Goal: Information Seeking & Learning: Find specific fact

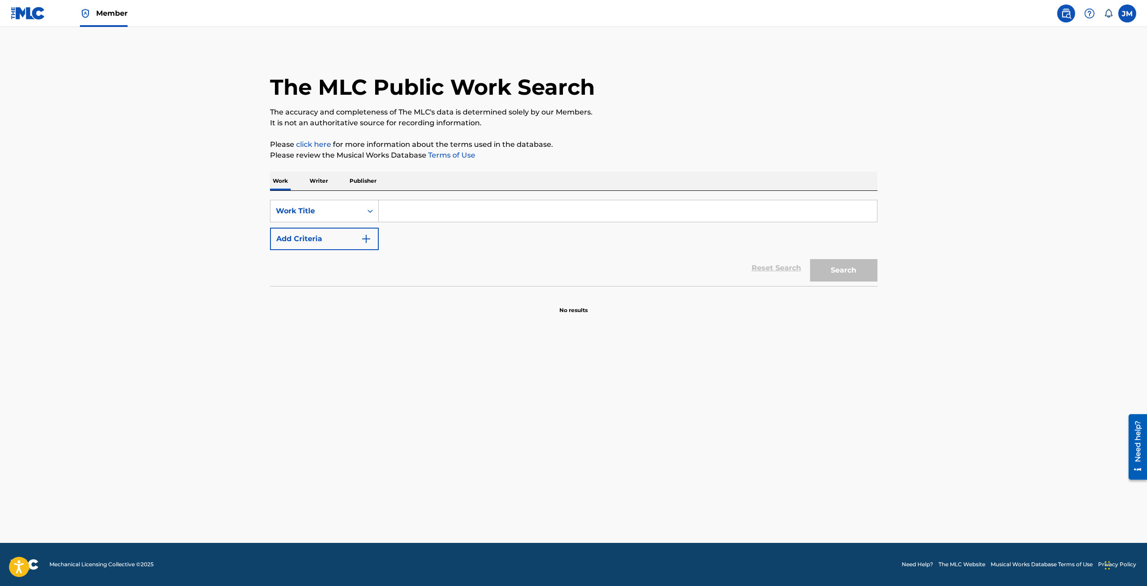
click at [106, 15] on span "Member" at bounding box center [111, 13] width 31 height 10
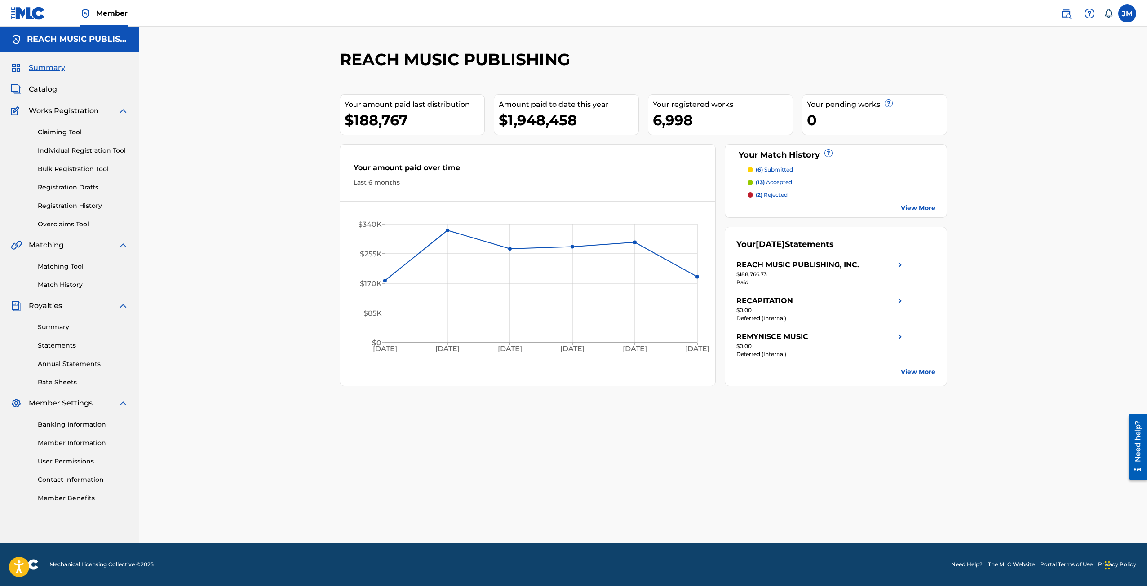
click at [71, 208] on link "Registration History" at bounding box center [83, 205] width 91 height 9
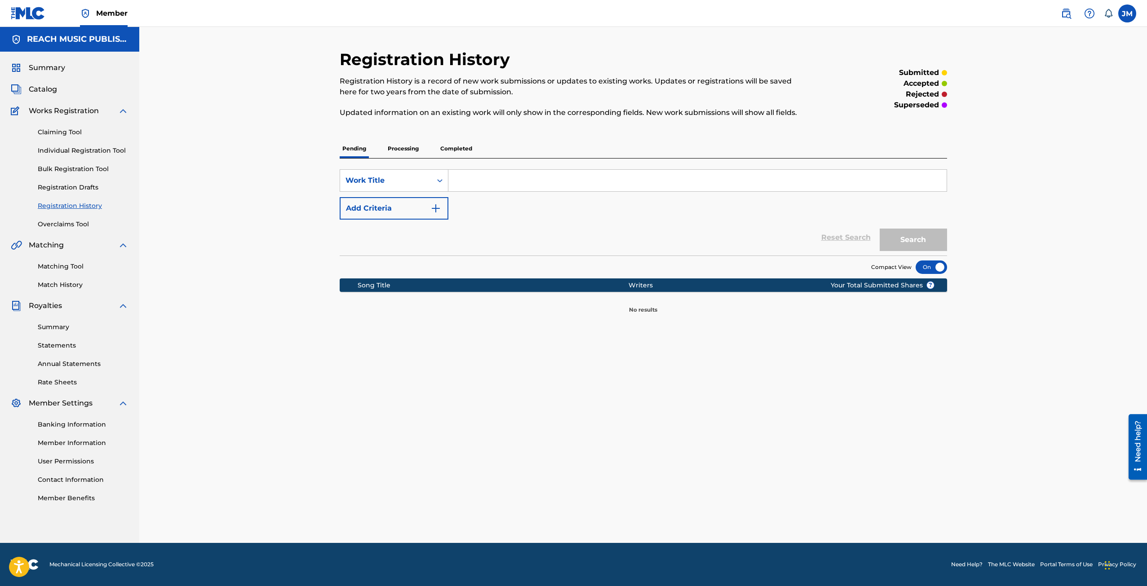
click at [408, 149] on p "Processing" at bounding box center [403, 148] width 36 height 19
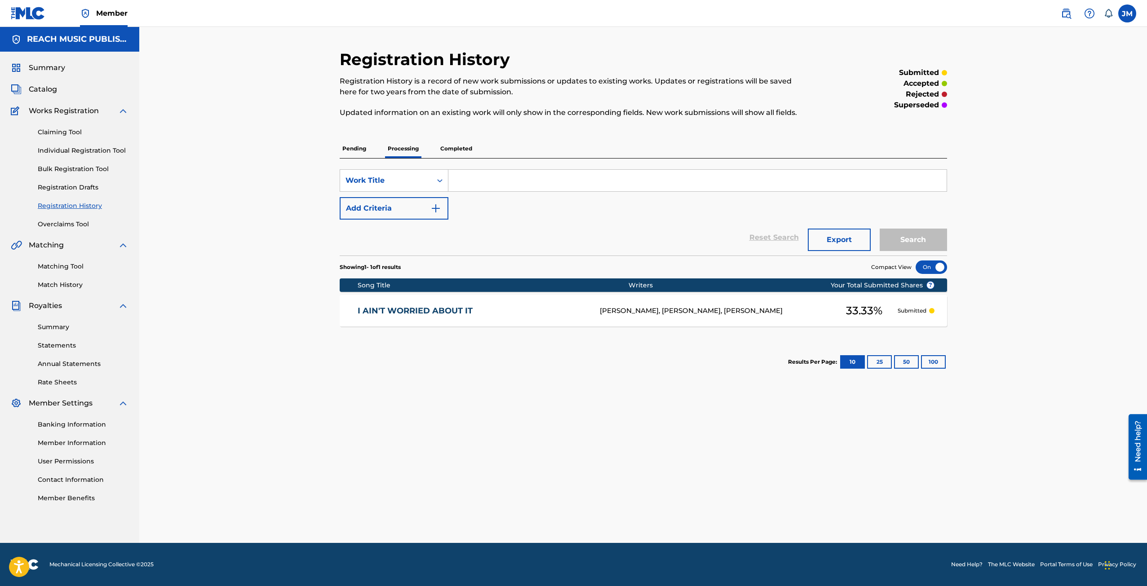
click at [460, 148] on p "Completed" at bounding box center [456, 148] width 37 height 19
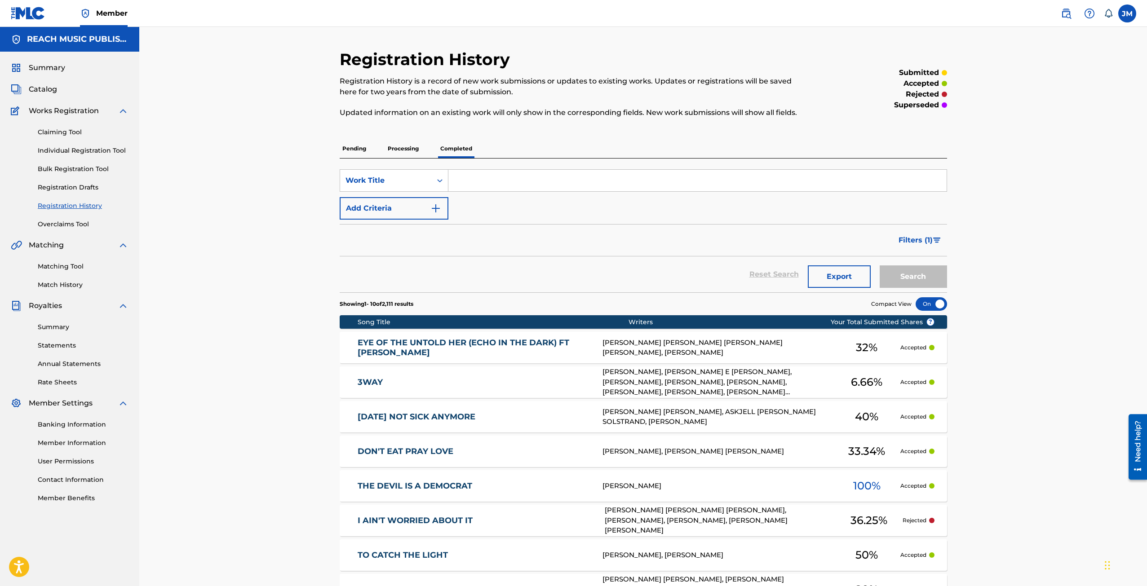
click at [797, 522] on div "[PERSON_NAME] [PERSON_NAME] [PERSON_NAME], [PERSON_NAME], [PERSON_NAME], [PERSO…" at bounding box center [720, 520] width 231 height 31
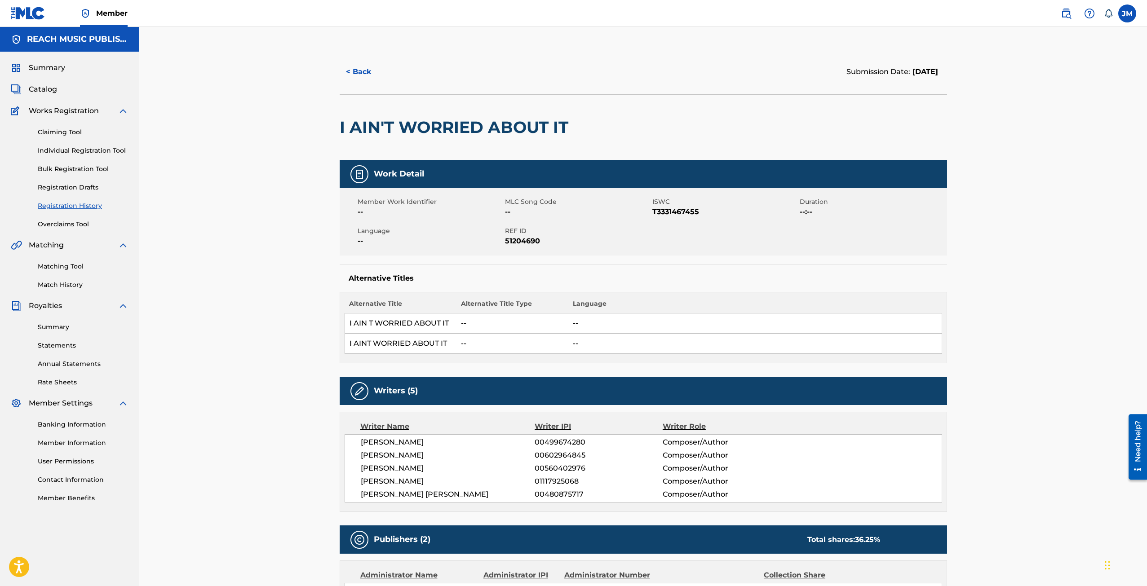
click at [360, 73] on button "< Back" at bounding box center [367, 72] width 54 height 22
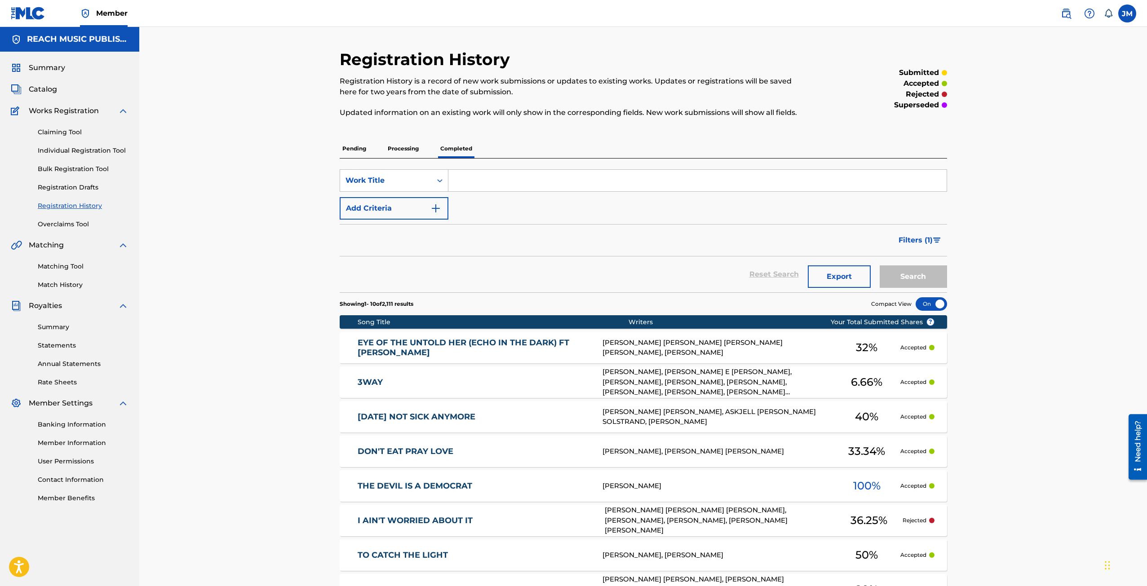
click at [404, 151] on p "Processing" at bounding box center [403, 148] width 36 height 19
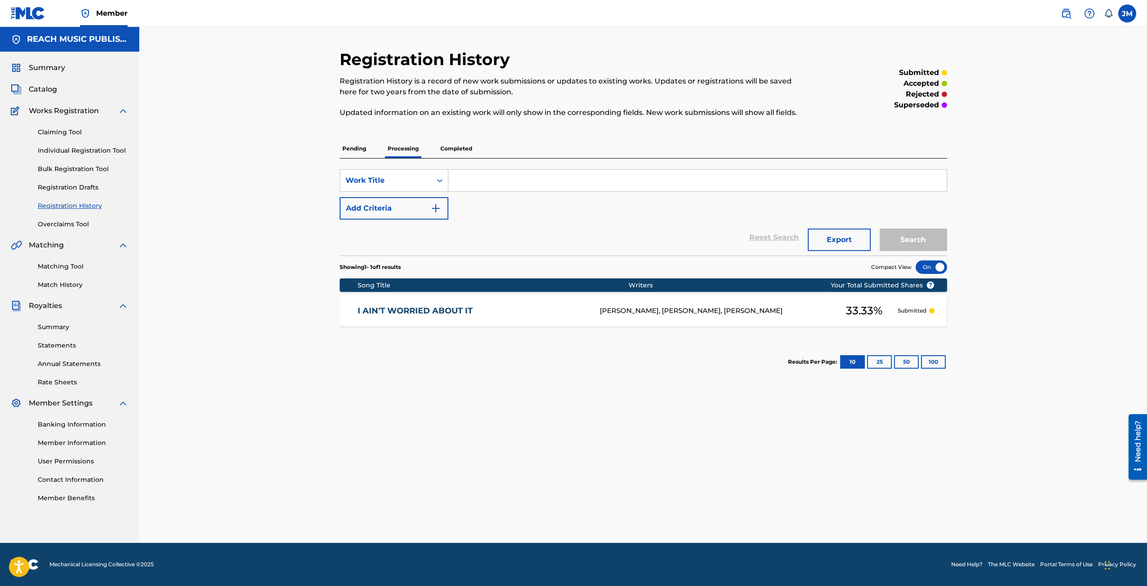
drag, startPoint x: 447, startPoint y: 140, endPoint x: 460, endPoint y: 149, distance: 15.5
click at [452, 142] on p "Completed" at bounding box center [456, 148] width 37 height 19
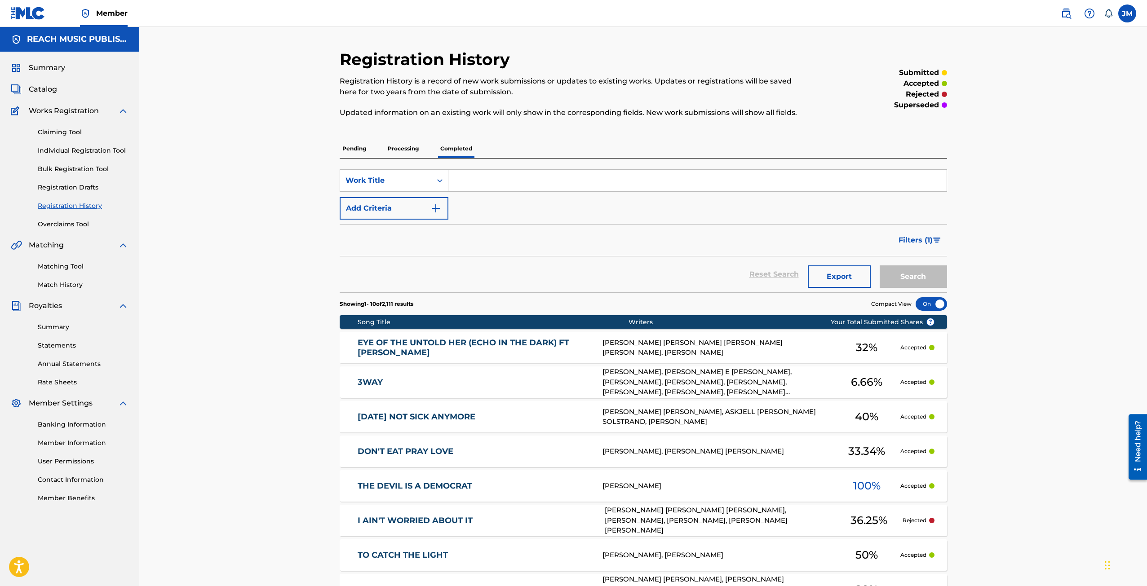
click at [460, 149] on p "Completed" at bounding box center [456, 148] width 37 height 19
click at [404, 149] on p "Processing" at bounding box center [403, 148] width 36 height 19
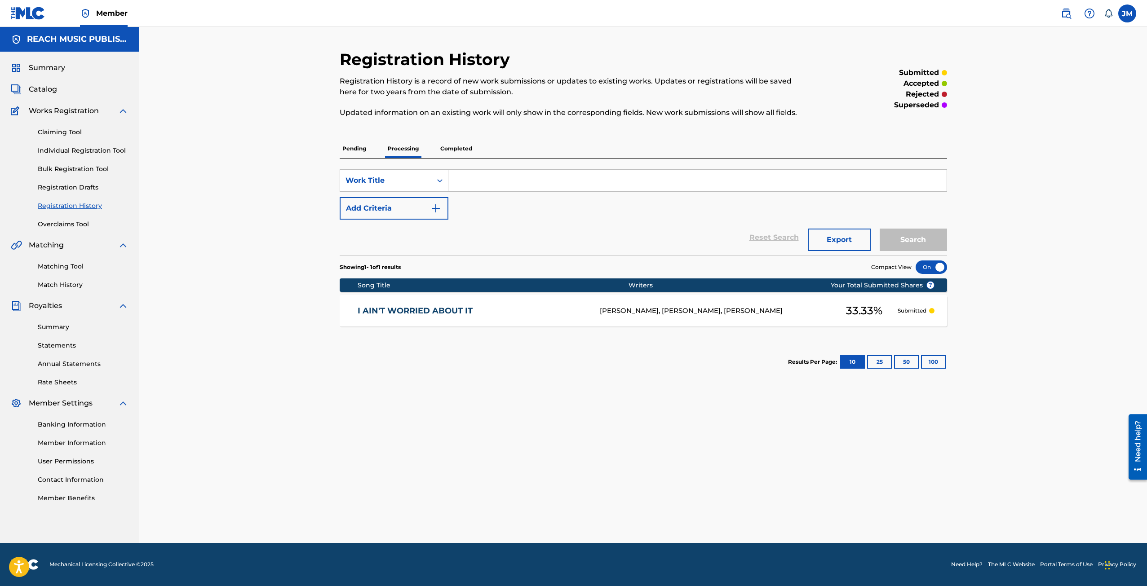
click at [772, 316] on div "[PERSON_NAME], [PERSON_NAME], [PERSON_NAME]" at bounding box center [715, 311] width 231 height 10
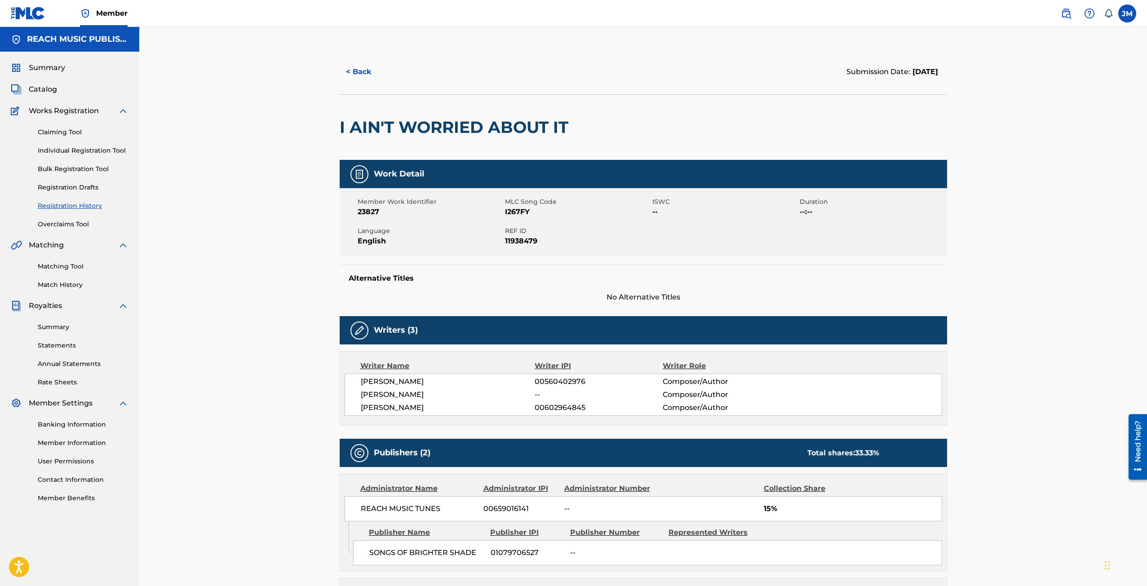
click at [349, 74] on button "< Back" at bounding box center [367, 72] width 54 height 22
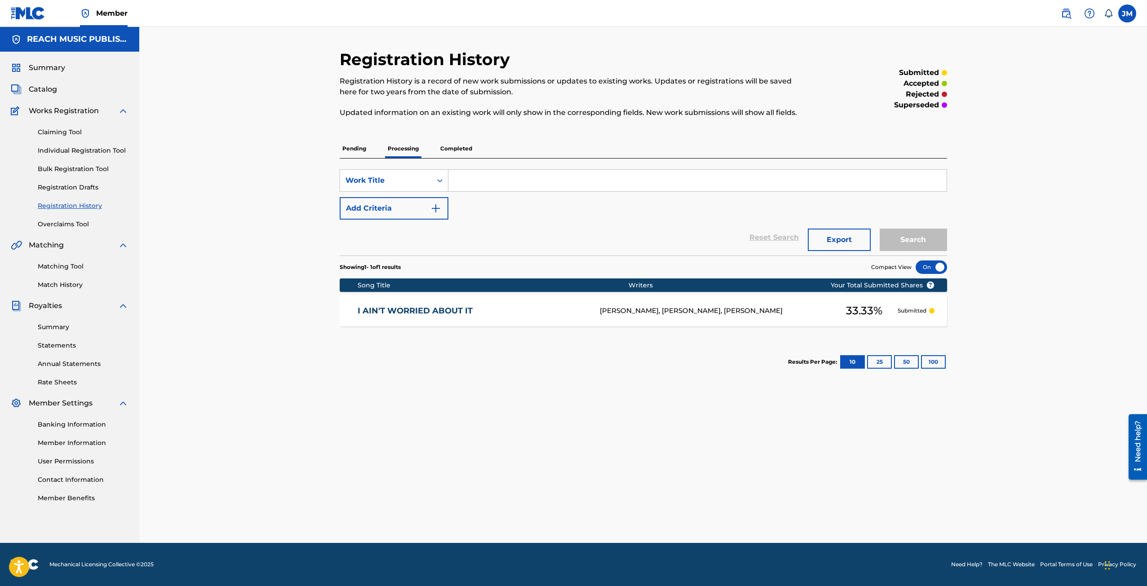
click at [442, 150] on p "Completed" at bounding box center [456, 148] width 37 height 19
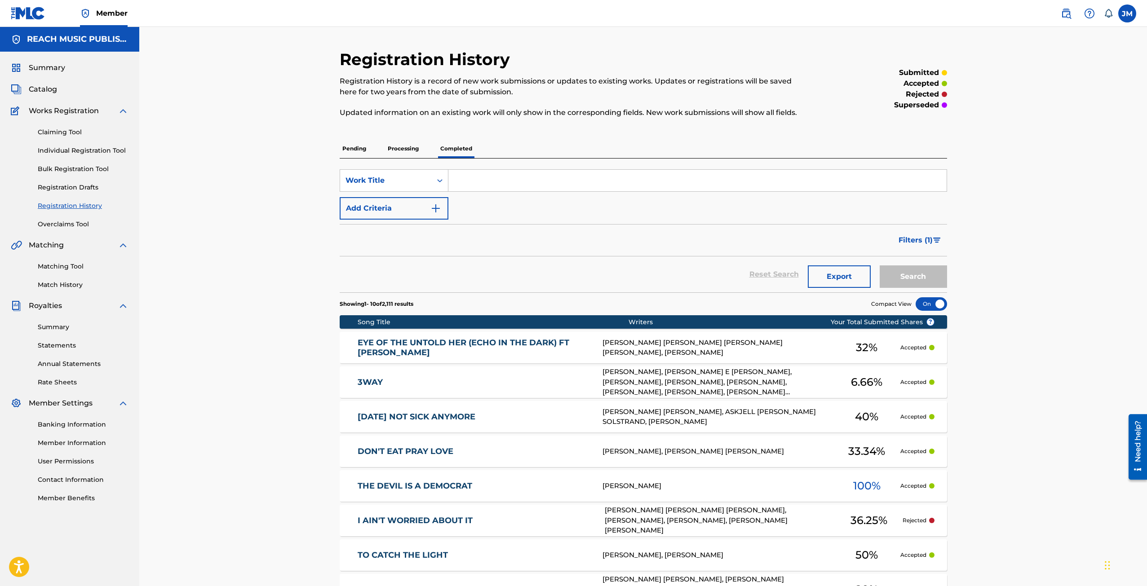
click at [359, 153] on p "Pending" at bounding box center [354, 148] width 29 height 19
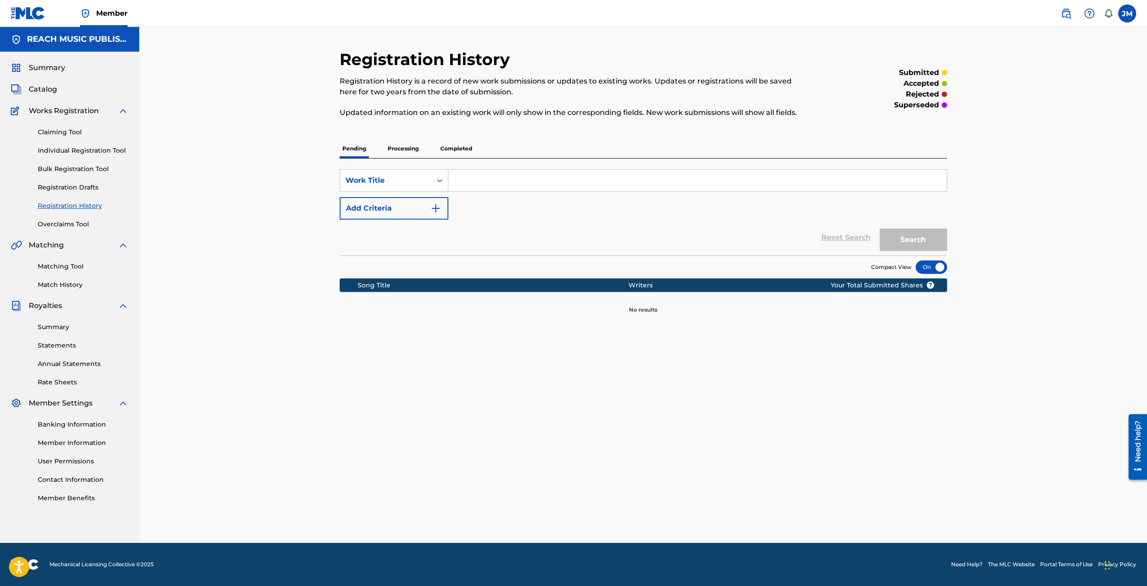
click at [398, 151] on p "Processing" at bounding box center [403, 148] width 36 height 19
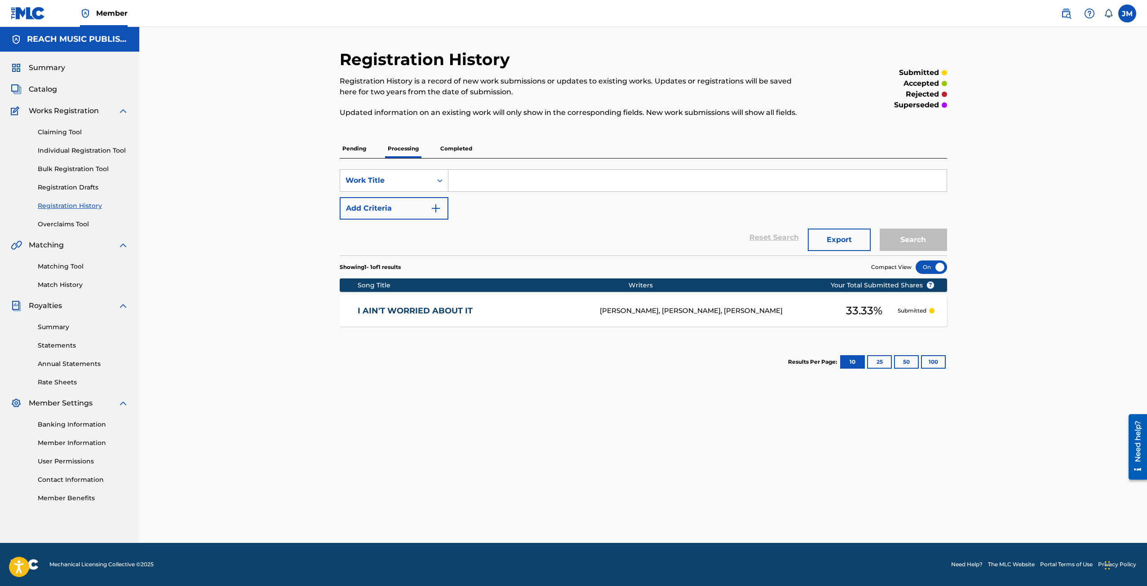
click at [483, 181] on input "Search Form" at bounding box center [697, 181] width 498 height 22
click at [483, 182] on input "Search Form" at bounding box center [697, 181] width 498 height 22
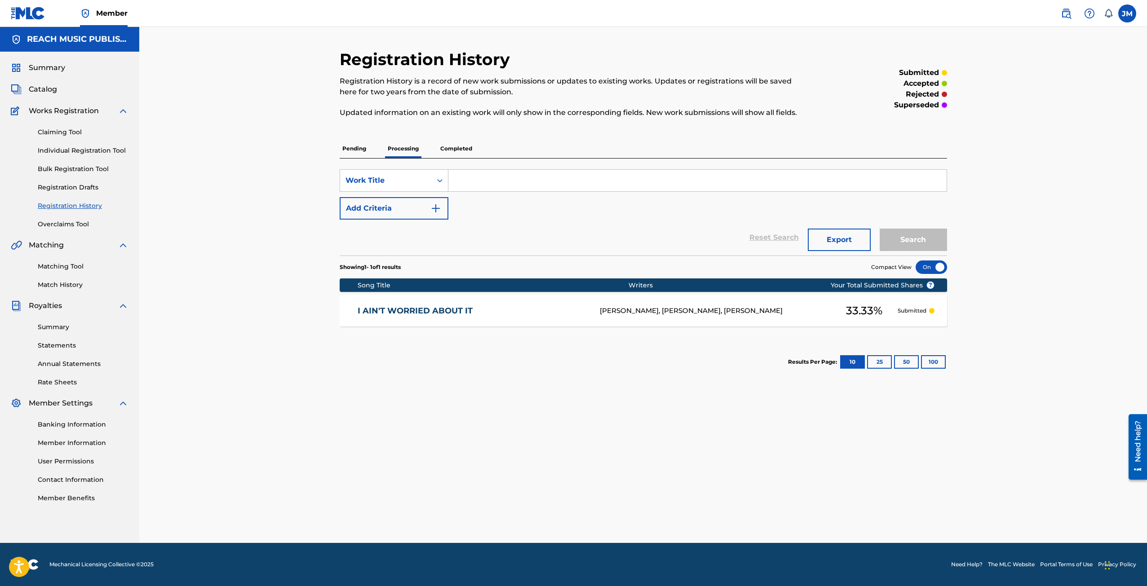
click at [483, 182] on input "Search Form" at bounding box center [697, 181] width 498 height 22
click at [347, 151] on p "Pending" at bounding box center [354, 148] width 29 height 19
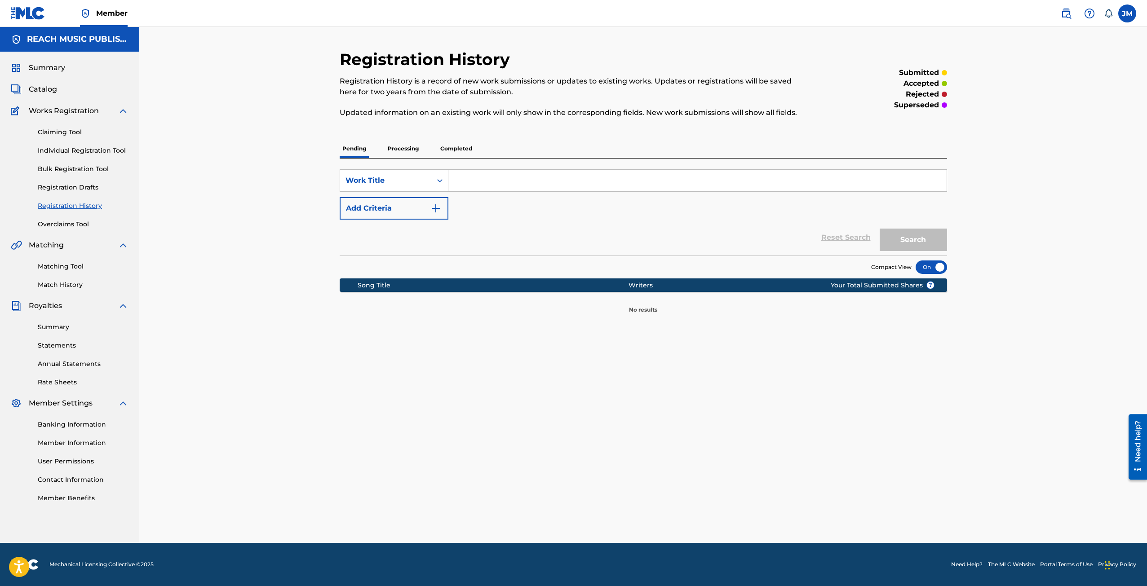
click at [410, 150] on p "Processing" at bounding box center [403, 148] width 36 height 19
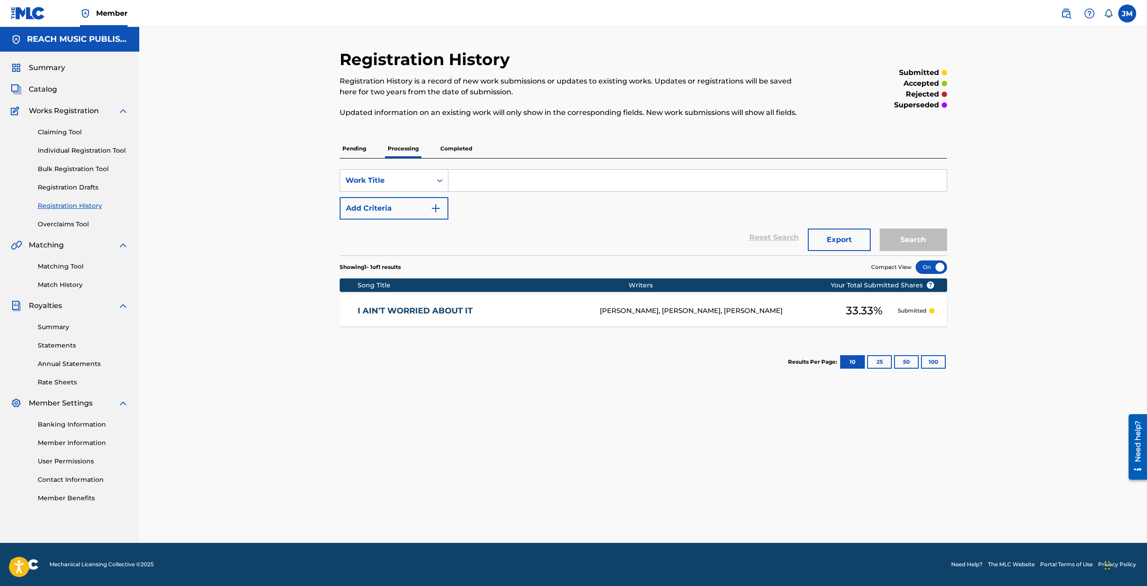
click at [545, 190] on input "Search Form" at bounding box center [697, 181] width 498 height 22
click at [544, 190] on input "Search Form" at bounding box center [697, 181] width 498 height 22
click at [543, 190] on input "Search Form" at bounding box center [697, 181] width 498 height 22
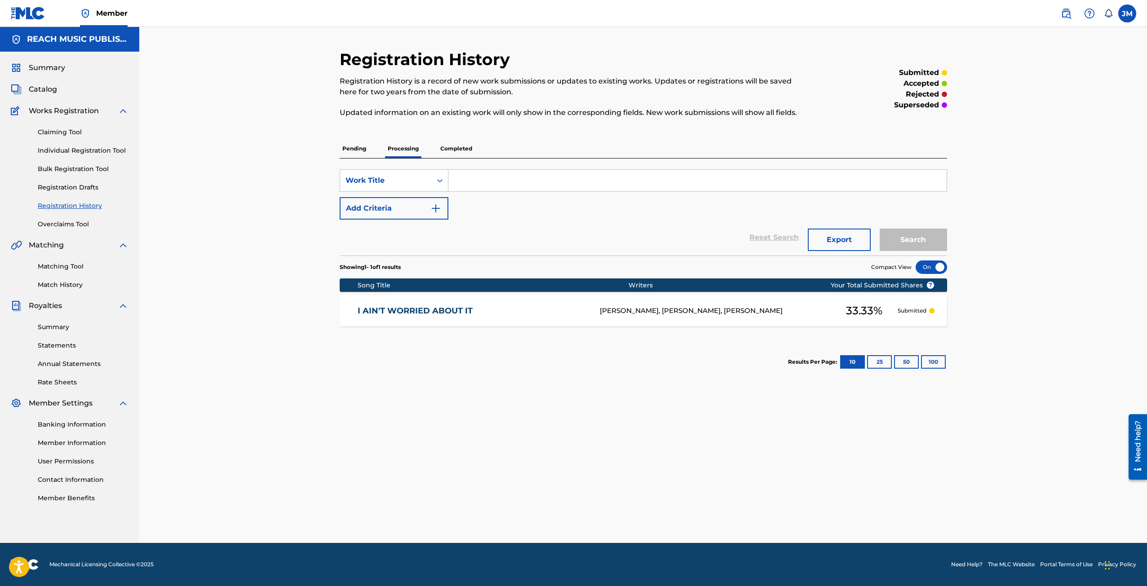
drag, startPoint x: 540, startPoint y: 191, endPoint x: 491, endPoint y: 178, distance: 51.5
click at [538, 192] on div "SearchWithCriteriaa7a209eb-b8b0-499d-80a2-cb590bb430a1 Work Title Add Criteria" at bounding box center [643, 194] width 607 height 50
click at [52, 88] on span "Catalog" at bounding box center [43, 89] width 28 height 11
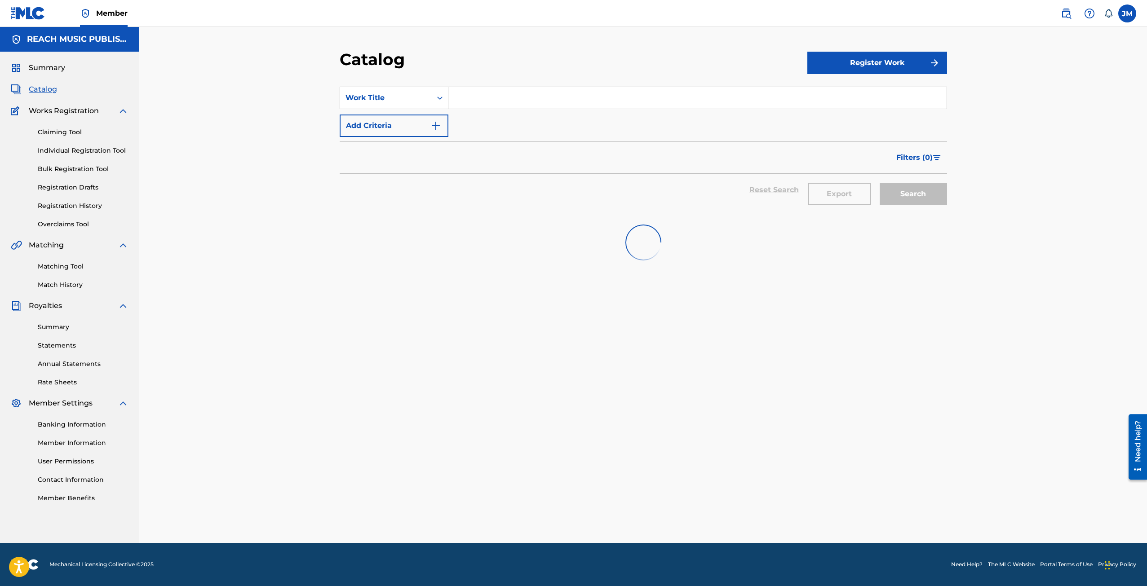
click at [488, 104] on input "Search Form" at bounding box center [697, 98] width 498 height 22
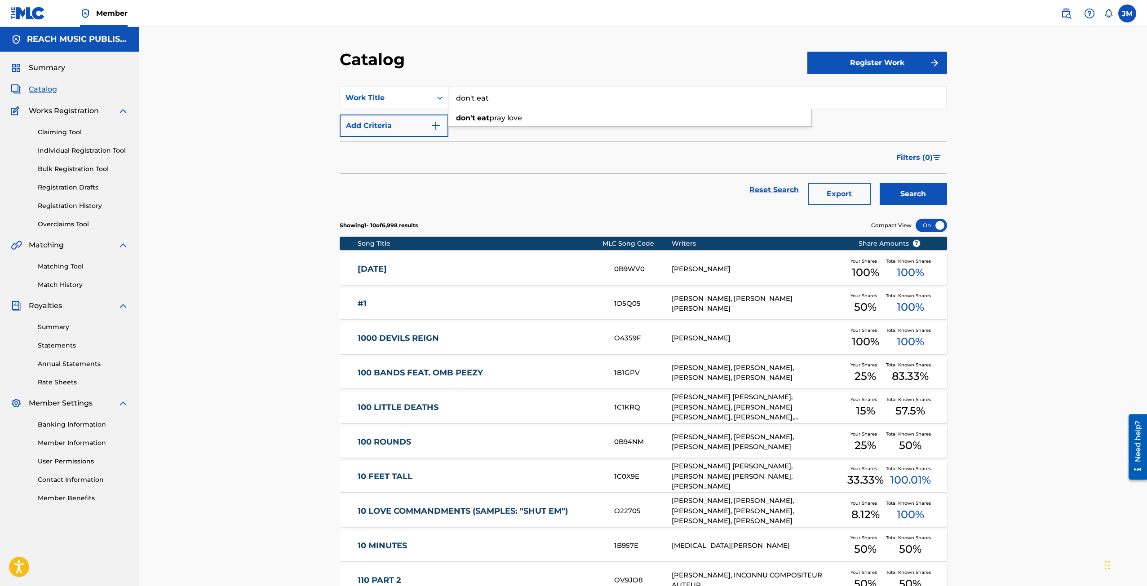
type input "don't eat"
click at [575, 106] on input "don't eat" at bounding box center [697, 98] width 498 height 22
click at [561, 119] on div "don't eat pray love" at bounding box center [629, 118] width 363 height 16
type input "don't eat pray love"
click at [920, 196] on button "Search" at bounding box center [913, 194] width 67 height 22
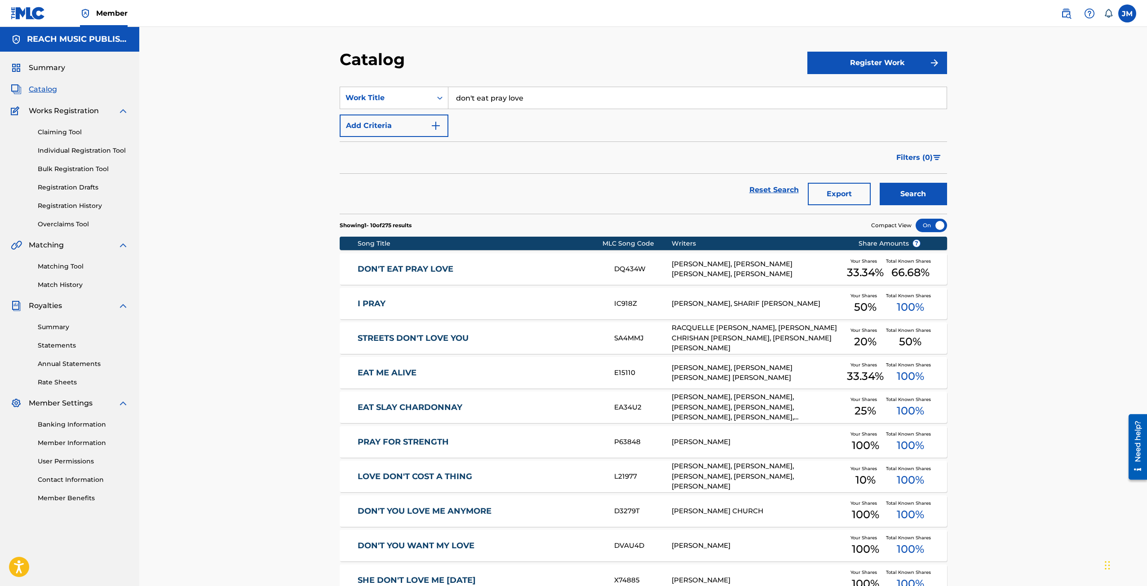
click at [503, 271] on link "DON'T EAT PRAY LOVE" at bounding box center [480, 269] width 244 height 10
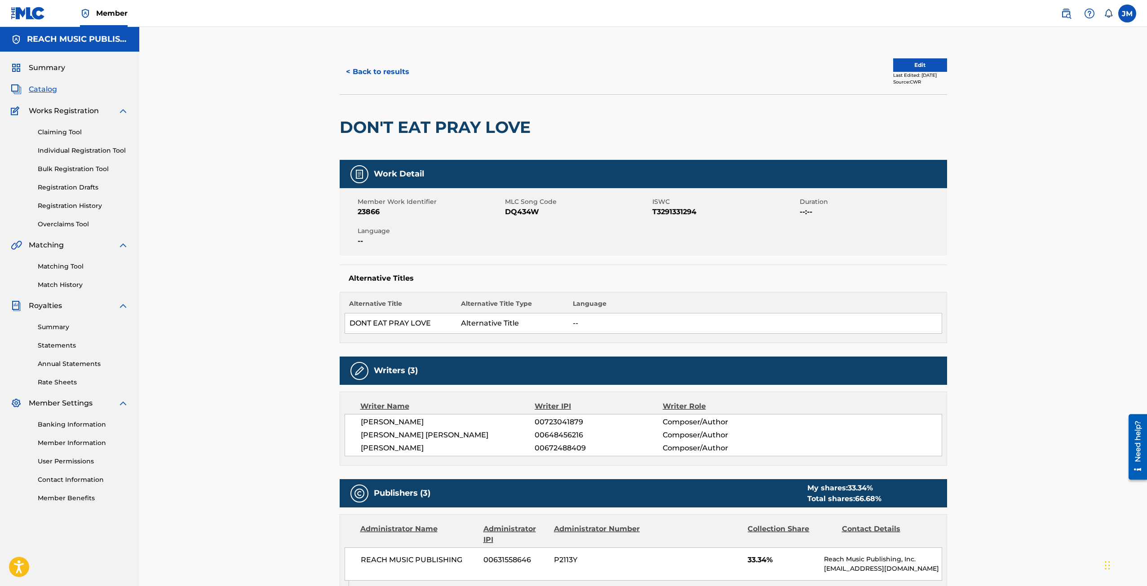
click at [393, 72] on button "< Back to results" at bounding box center [378, 72] width 76 height 22
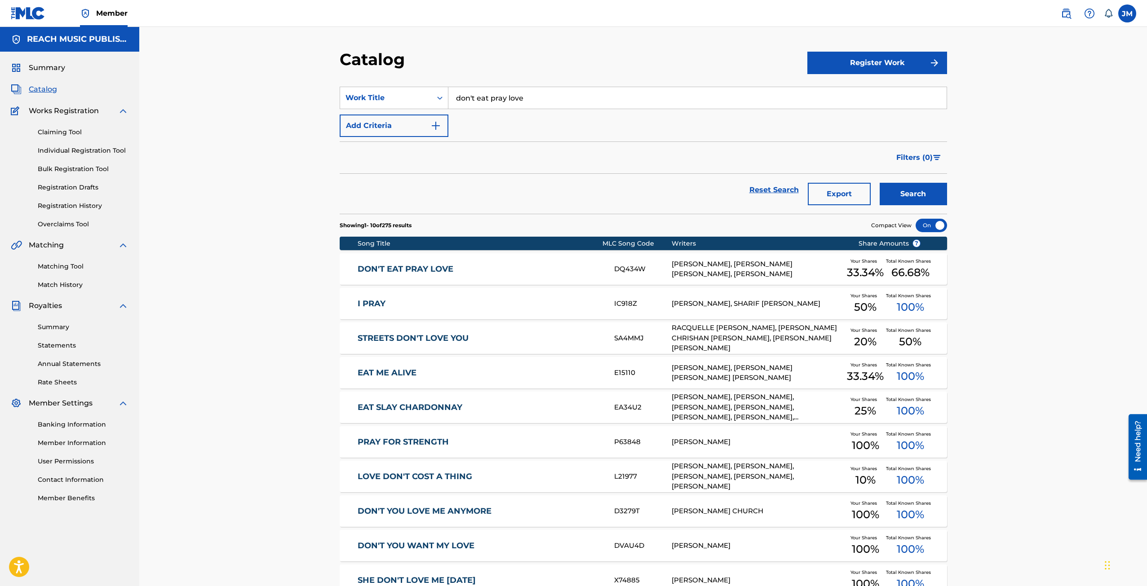
click at [1061, 18] on img at bounding box center [1066, 13] width 11 height 11
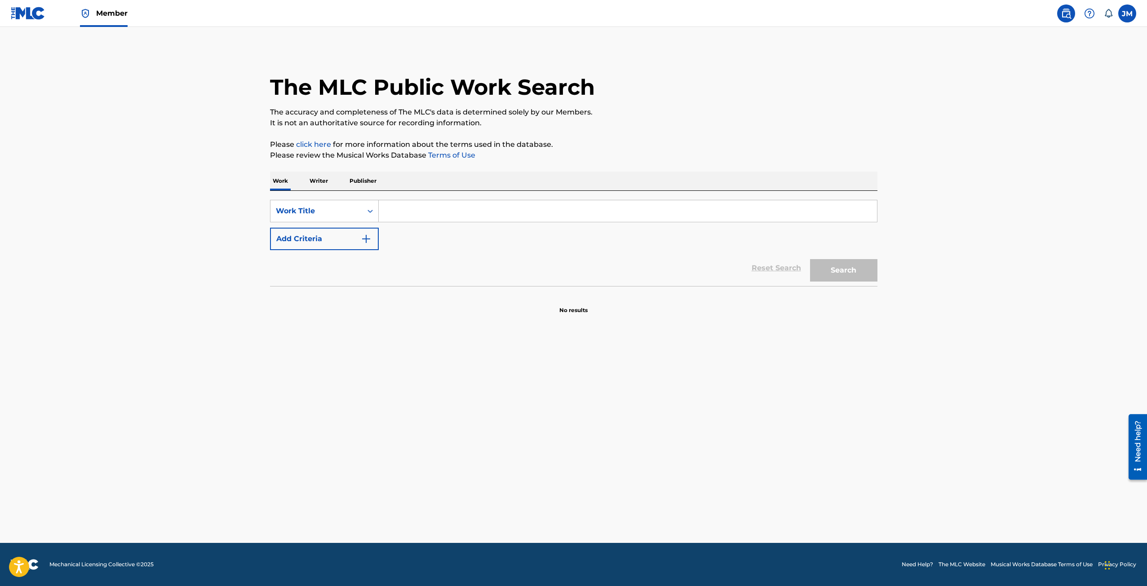
click at [459, 207] on input "Search Form" at bounding box center [628, 211] width 498 height 22
click at [259, 475] on main "The MLC Public Work Search The accuracy and completeness of The MLC's data is d…" at bounding box center [573, 285] width 1147 height 516
click at [414, 217] on input "Search Form" at bounding box center [628, 211] width 498 height 22
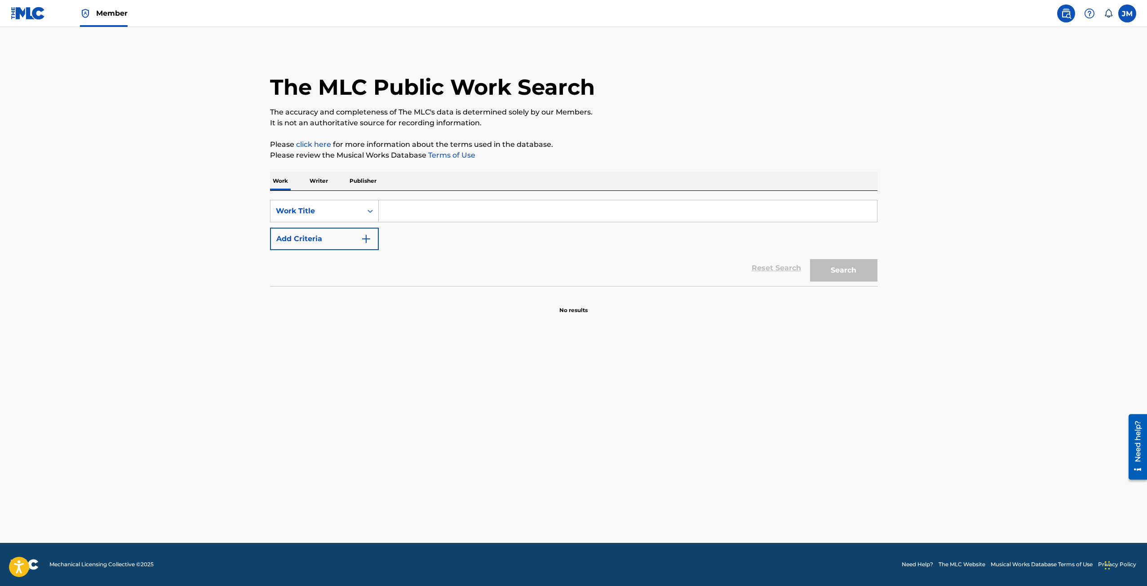
click at [414, 217] on input "Search Form" at bounding box center [628, 211] width 498 height 22
drag, startPoint x: 631, startPoint y: 228, endPoint x: 629, endPoint y: 223, distance: 5.4
click at [629, 228] on div "SearchWithCriteriac65fa858-4173-4887-b3e9-8c8e674e5db0 Work Title Add Criteria" at bounding box center [573, 225] width 607 height 50
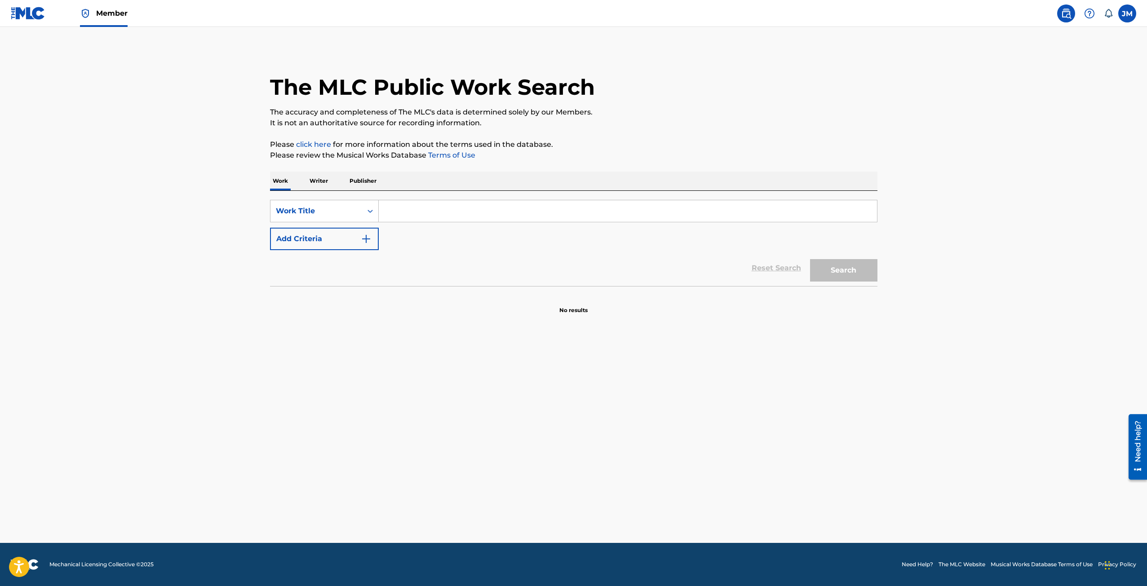
click at [629, 217] on input "Search Form" at bounding box center [628, 211] width 498 height 22
type input "don't eat pray love"
click at [270, 228] on button "Add Criteria" at bounding box center [324, 239] width 109 height 22
click at [464, 224] on div "SearchWithCriteriac65fa858-4173-4887-b3e9-8c8e674e5db0 Work Title don't eat pra…" at bounding box center [573, 225] width 607 height 50
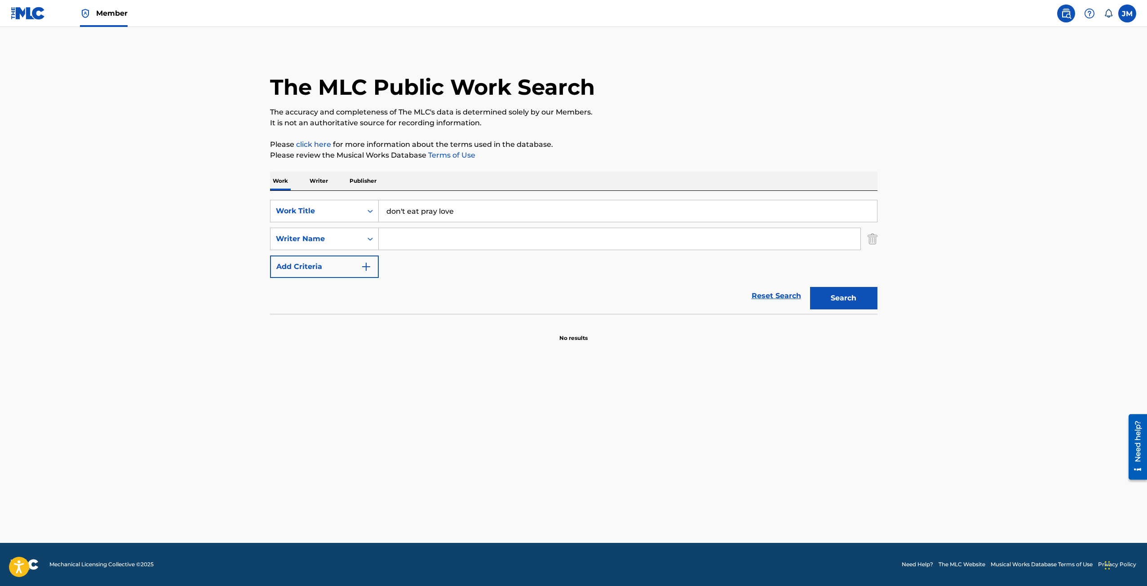
click at [465, 233] on input "Search Form" at bounding box center [620, 239] width 482 height 22
click at [466, 234] on input "Search Form" at bounding box center [620, 239] width 482 height 22
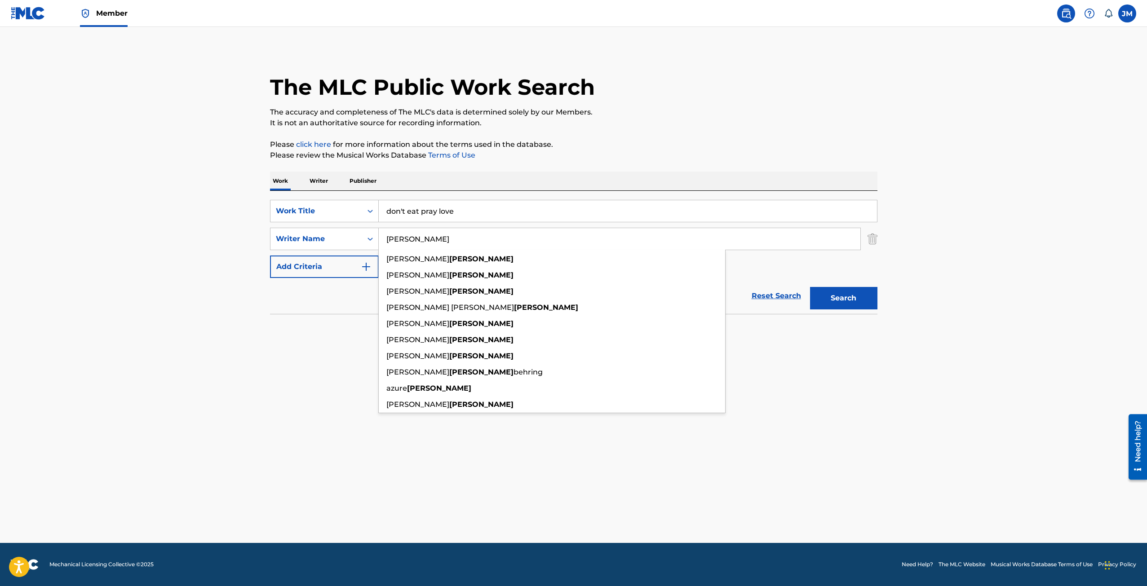
type input "[PERSON_NAME]"
click at [810, 287] on button "Search" at bounding box center [843, 298] width 67 height 22
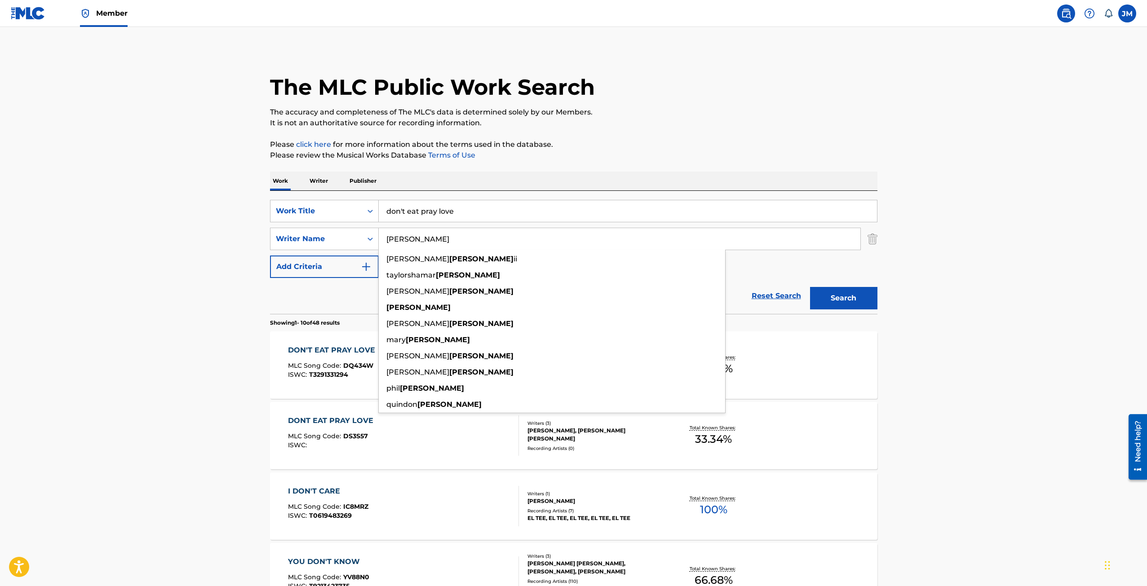
click at [889, 399] on main "The MLC Public Work Search The accuracy and completeness of The MLC's data is d…" at bounding box center [573, 556] width 1147 height 1058
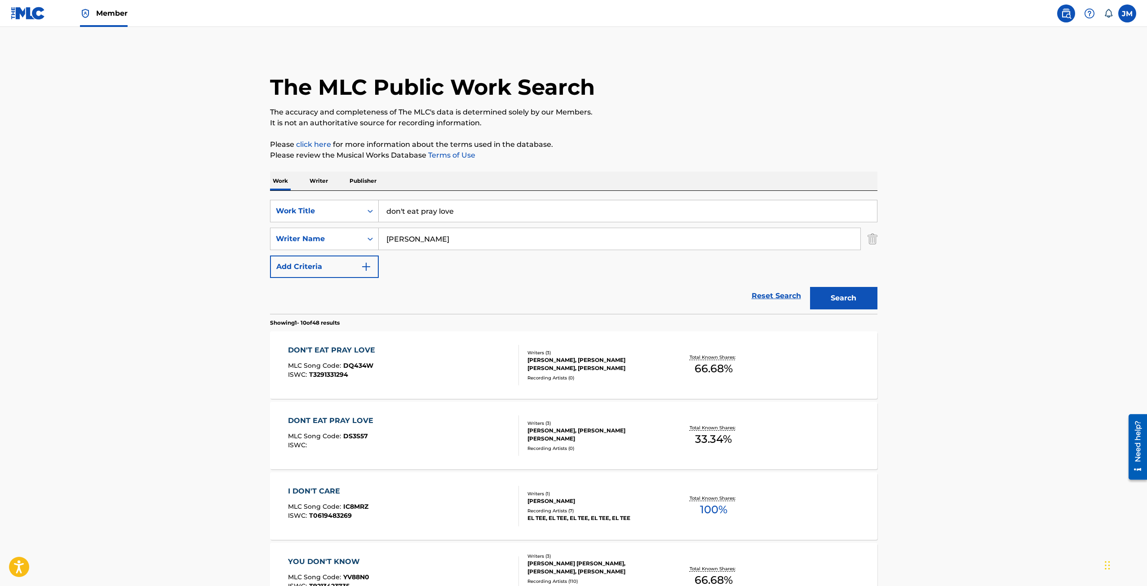
click at [364, 350] on div "DON'T EAT PRAY LOVE" at bounding box center [334, 350] width 92 height 11
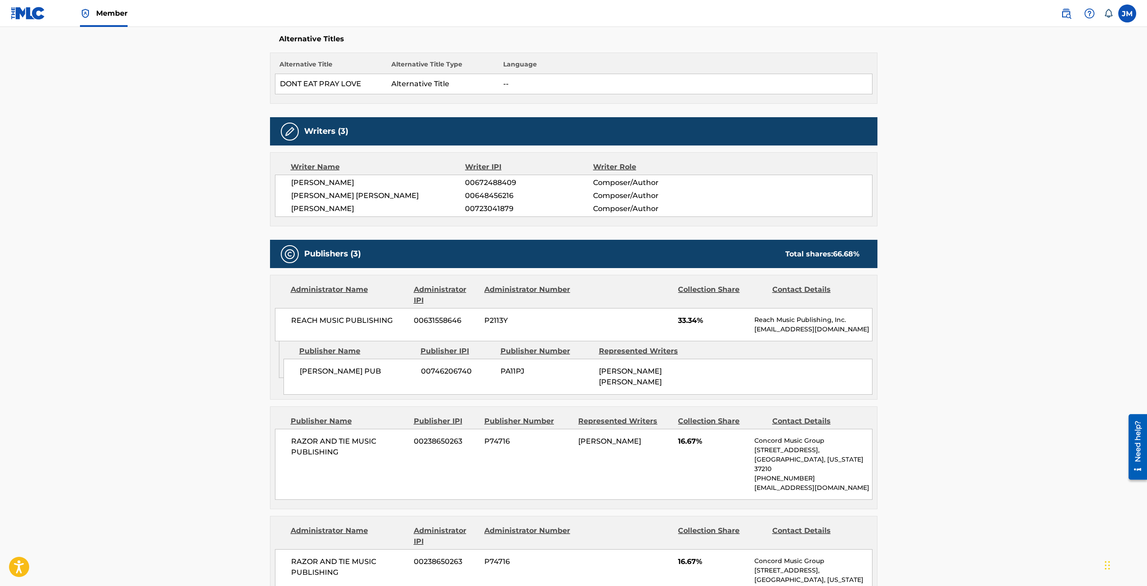
scroll to position [419, 0]
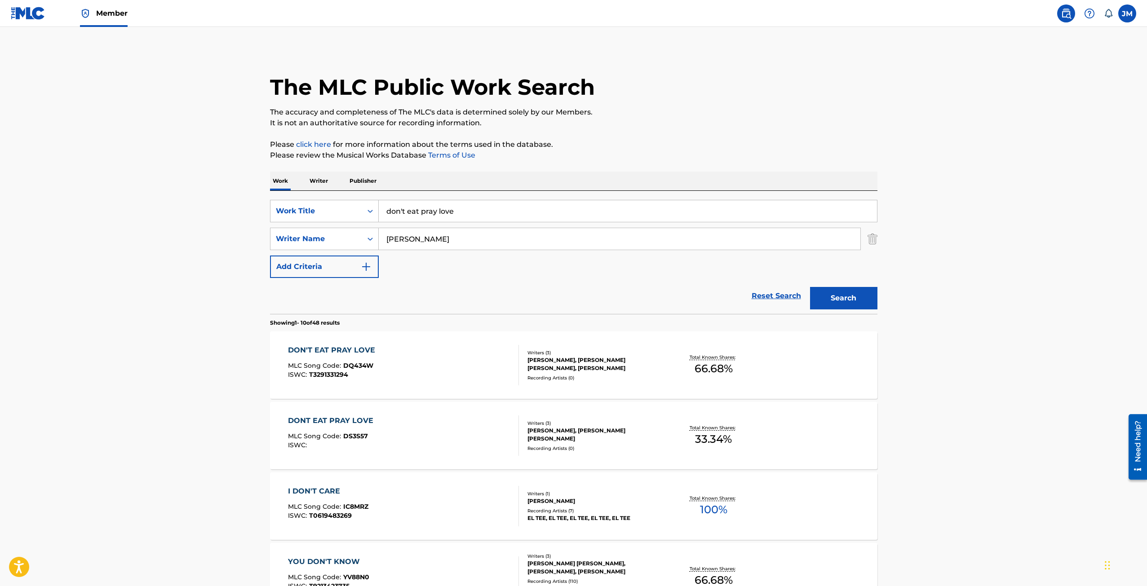
click at [1097, 157] on main "The MLC Public Work Search The accuracy and completeness of The MLC's data is d…" at bounding box center [573, 556] width 1147 height 1058
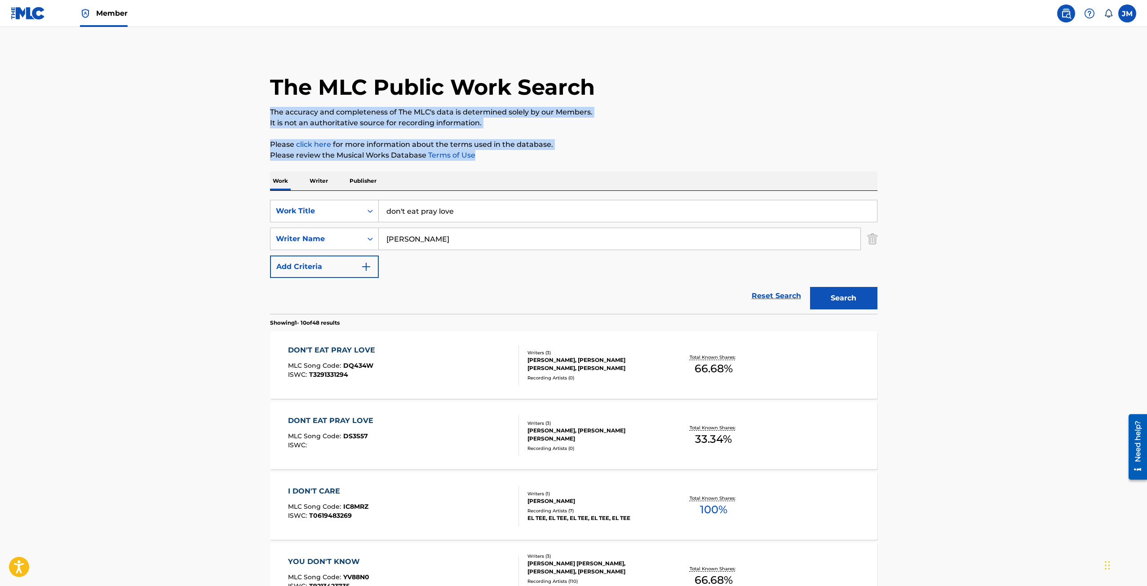
click at [94, 14] on link "Member" at bounding box center [104, 13] width 48 height 27
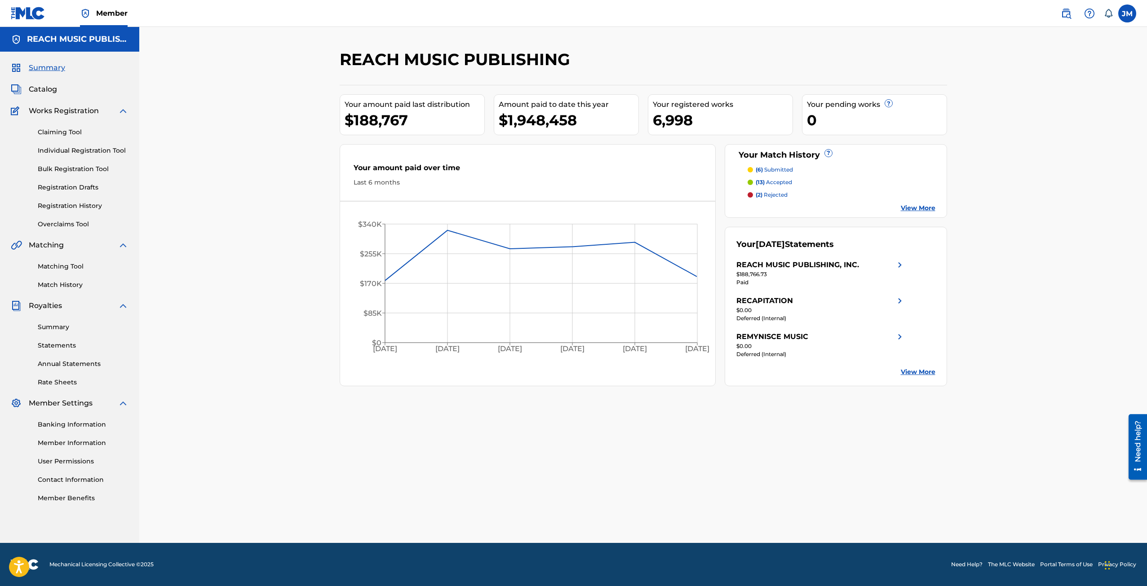
click at [49, 91] on span "Catalog" at bounding box center [43, 89] width 28 height 11
